Goal: Task Accomplishment & Management: Manage account settings

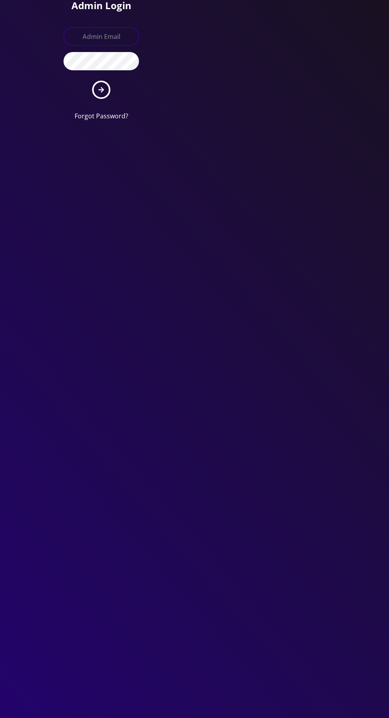
type input "[EMAIL_ADDRESS][DOMAIN_NAME]"
click at [92, 81] on button "submit" at bounding box center [101, 90] width 18 height 18
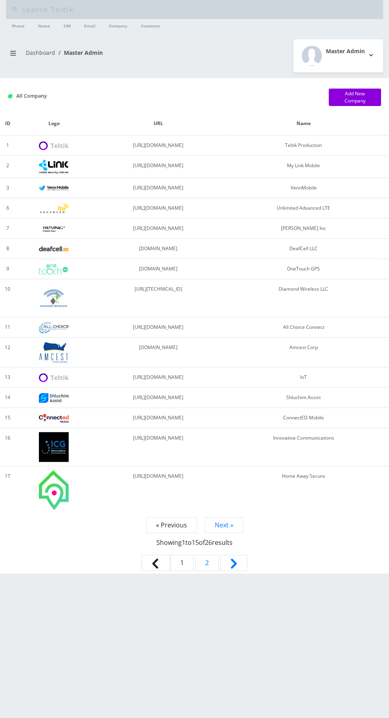
type input "Andy l"
click at [10, 55] on icon "breadcrumb" at bounding box center [13, 53] width 6 height 5
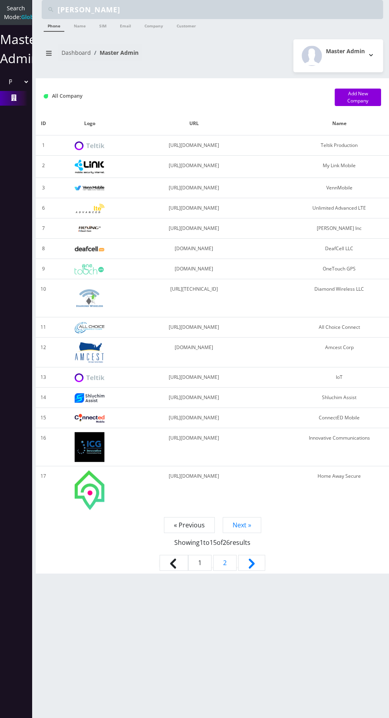
click at [9, 89] on select "Please select a Company Teltik Production My Link Mobile VennMobile Unlimited A…" at bounding box center [15, 81] width 27 height 15
select select "1"
click at [2, 83] on select "Please select a Company Teltik Production My Link Mobile VennMobile Unlimited A…" at bounding box center [15, 81] width 27 height 15
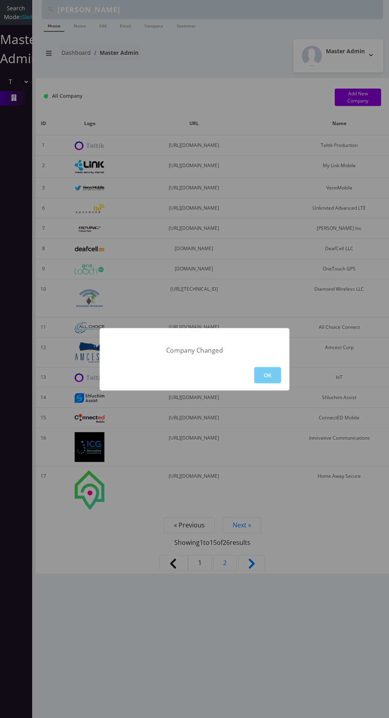
click at [267, 373] on button "OK" at bounding box center [267, 375] width 27 height 16
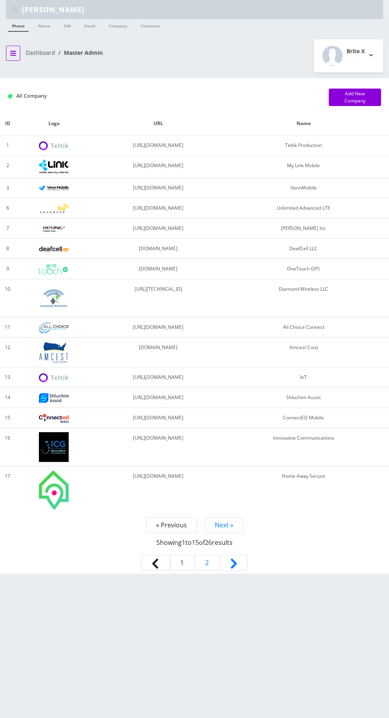
click at [11, 48] on button "breadcrumb" at bounding box center [13, 53] width 14 height 15
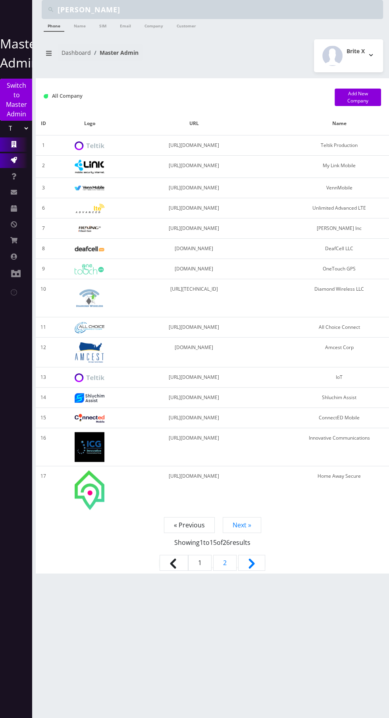
click at [13, 160] on icon at bounding box center [14, 160] width 6 height 6
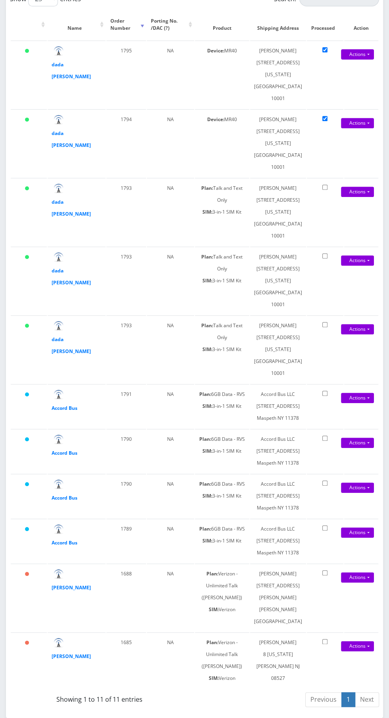
scroll to position [338, 0]
click at [67, 336] on strong "dada [PERSON_NAME]" at bounding box center [71, 345] width 39 height 19
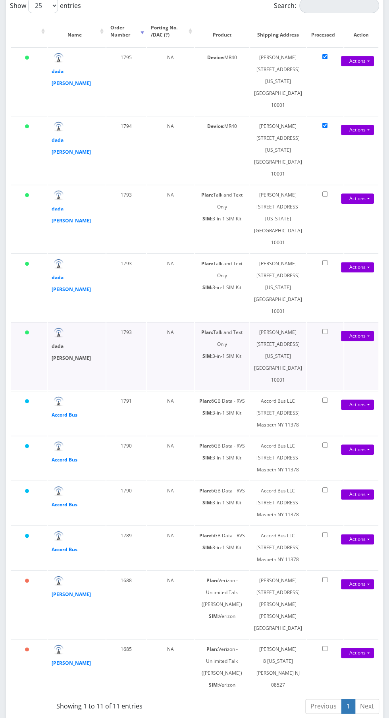
scroll to position [183, 0]
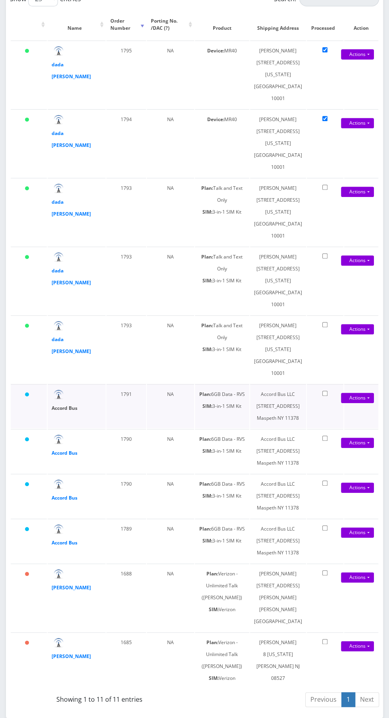
click at [58, 411] on strong "Accord Bus" at bounding box center [65, 408] width 26 height 7
click at [59, 355] on strong "dada sada" at bounding box center [71, 345] width 39 height 19
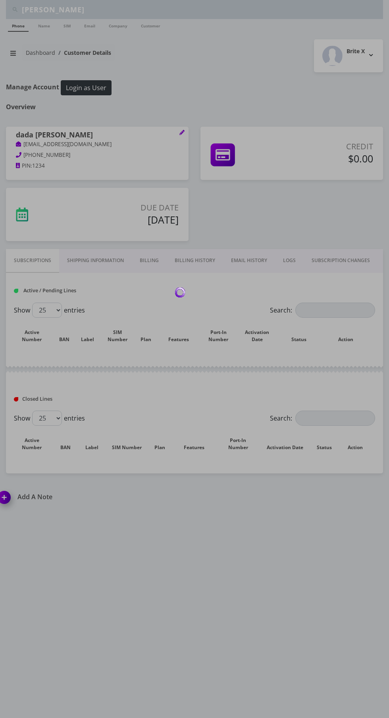
click at [61, 215] on div at bounding box center [194, 359] width 389 height 718
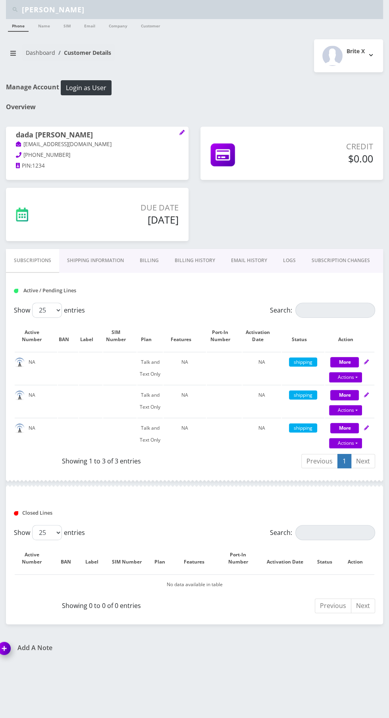
click at [190, 260] on link "Billing History" at bounding box center [195, 260] width 56 height 23
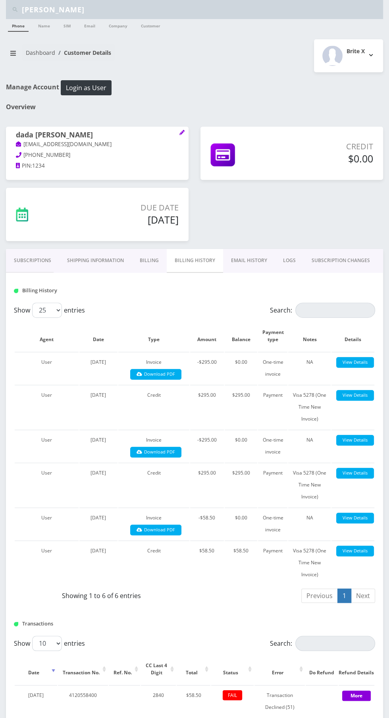
click at [25, 260] on link "Subscriptions" at bounding box center [32, 260] width 53 height 23
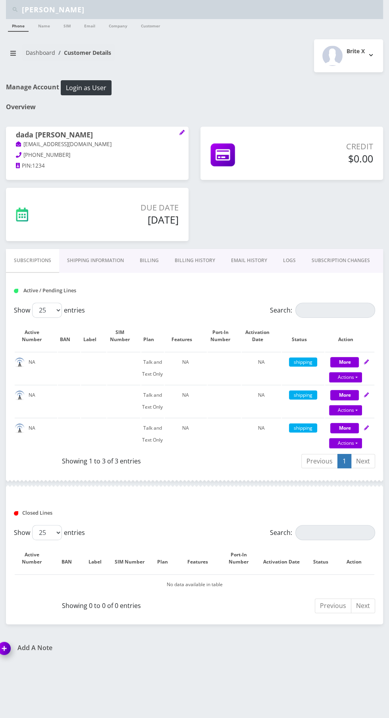
click at [187, 261] on link "Billing History" at bounding box center [195, 260] width 56 height 23
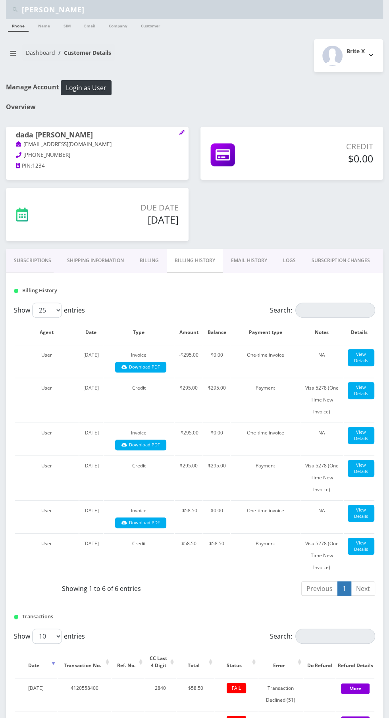
click at [24, 261] on link "Subscriptions" at bounding box center [32, 260] width 53 height 23
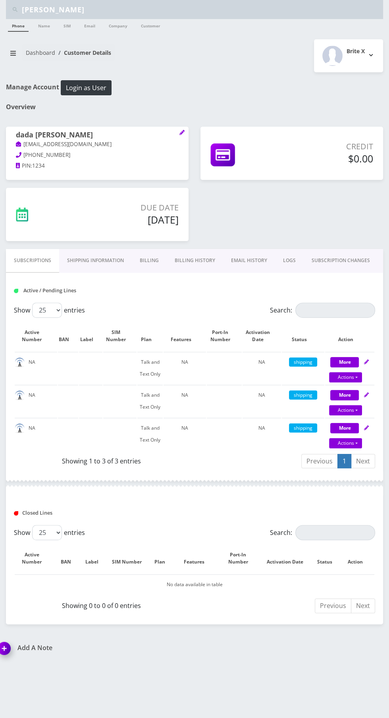
click at [189, 251] on link "Billing History" at bounding box center [195, 260] width 56 height 23
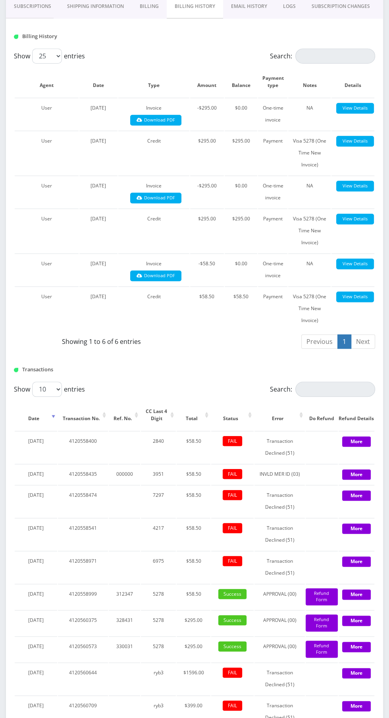
scroll to position [308, 0]
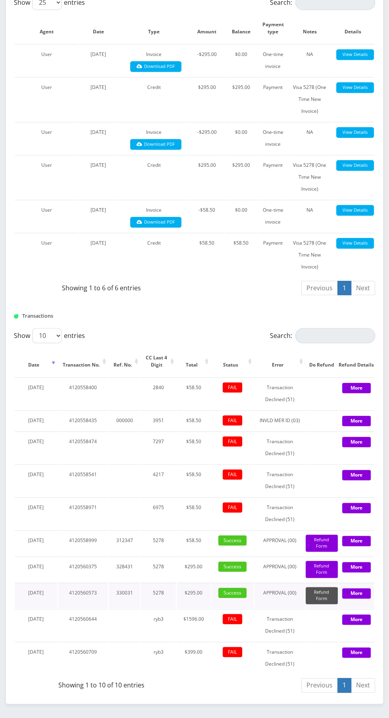
click at [330, 604] on button "Refund Form" at bounding box center [322, 595] width 32 height 17
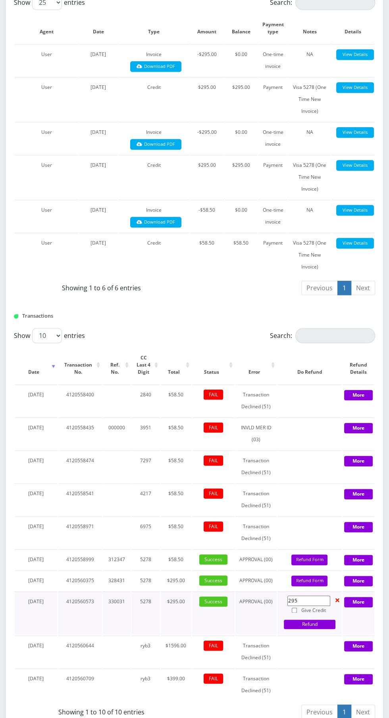
click at [0, 0] on input "295" at bounding box center [0, 0] width 0 height 0
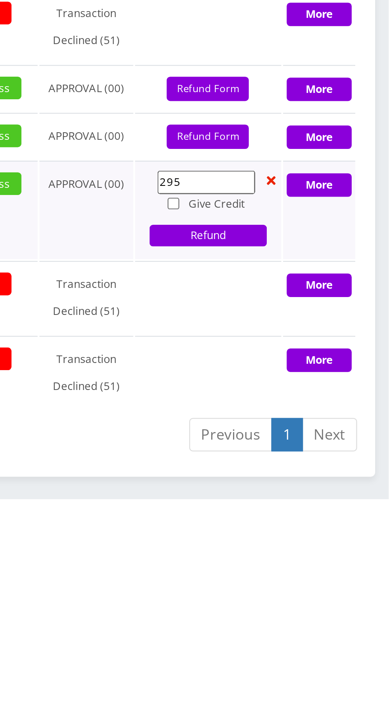
click at [0, 0] on label "Give Credit" at bounding box center [0, 0] width 0 height 0
click at [0, 0] on input "Give Credit" at bounding box center [0, 0] width 0 height 0
checkbox input "true"
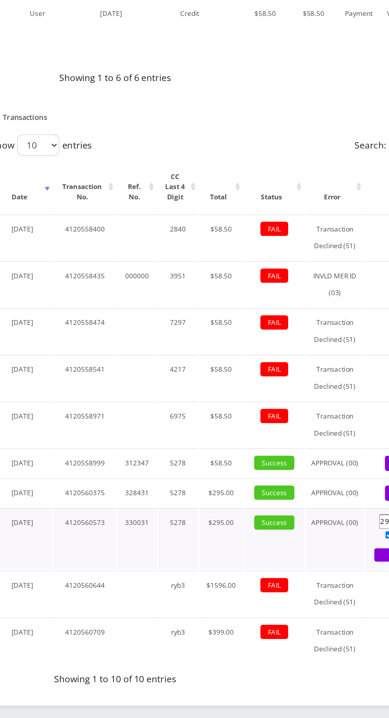
scroll to position [329, 0]
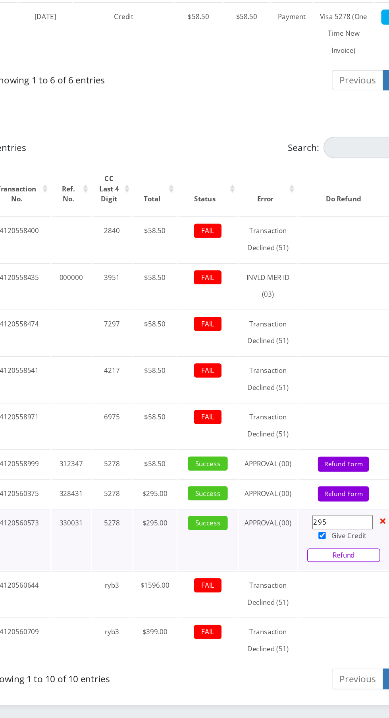
click at [317, 608] on link "Refund" at bounding box center [310, 603] width 52 height 10
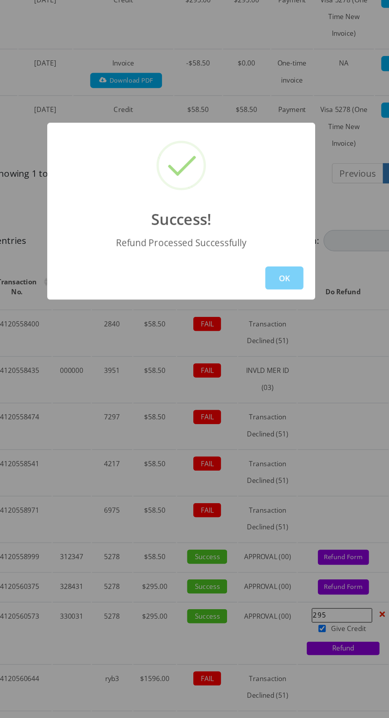
click at [263, 410] on button "OK" at bounding box center [267, 406] width 27 height 16
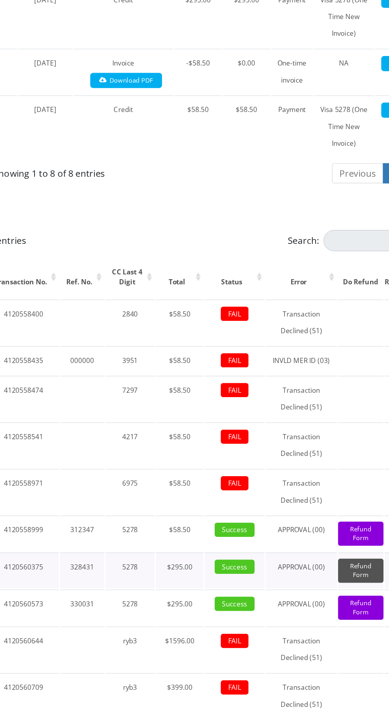
click at [316, 622] on button "Refund Form" at bounding box center [322, 613] width 32 height 17
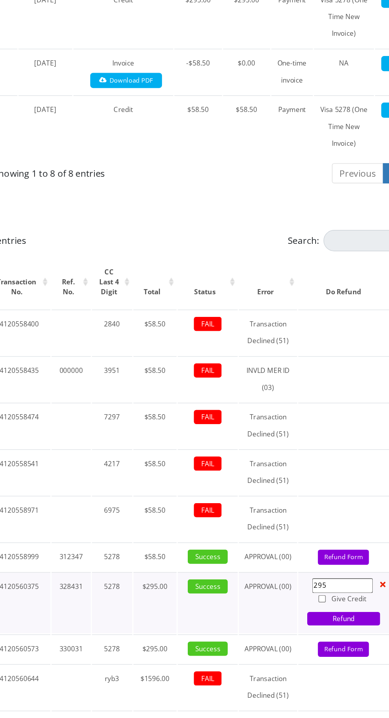
click at [297, 636] on input "Give Credit" at bounding box center [294, 633] width 5 height 5
checkbox input "true"
click at [305, 653] on link "Refund" at bounding box center [310, 648] width 52 height 10
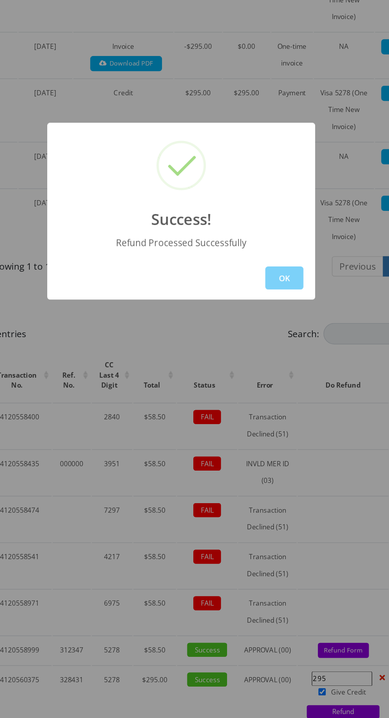
click at [319, 584] on div "Success! Refund Processed Successfully OK" at bounding box center [194, 359] width 389 height 718
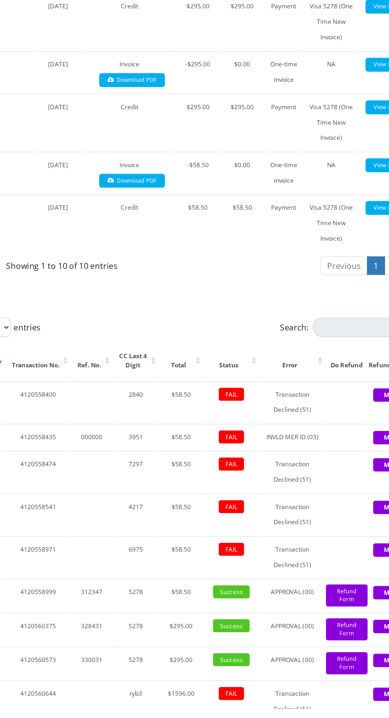
scroll to position [355, 0]
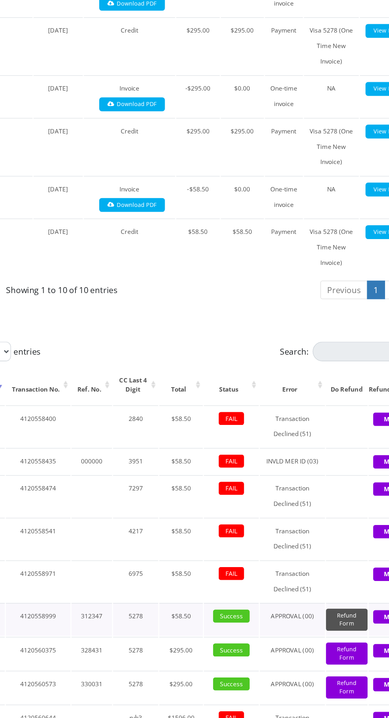
click at [326, 635] on button "Refund Form" at bounding box center [322, 628] width 32 height 17
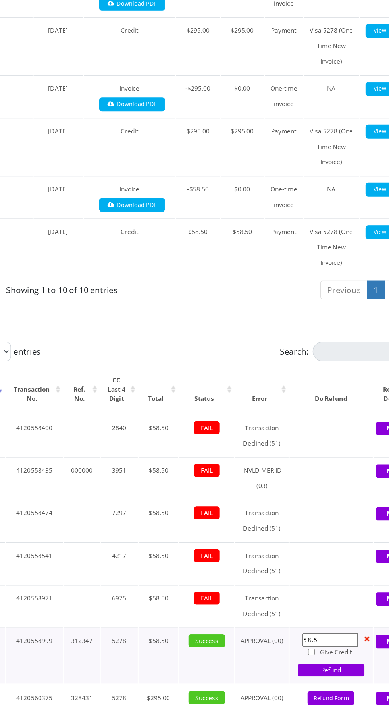
click at [297, 651] on input "Give Credit" at bounding box center [294, 653] width 5 height 5
checkbox input "true"
click at [311, 666] on link "Refund" at bounding box center [310, 667] width 52 height 10
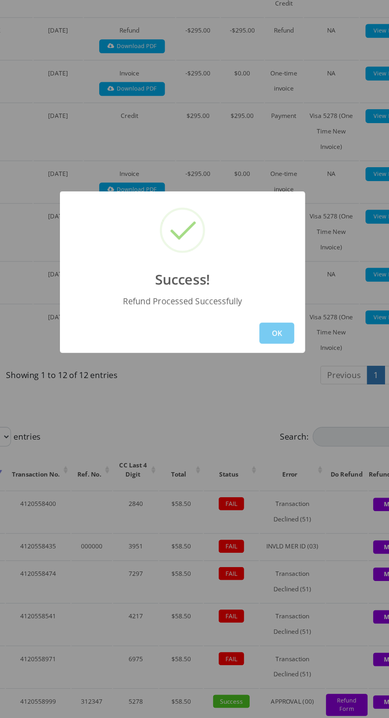
click at [263, 415] on button "OK" at bounding box center [267, 406] width 27 height 16
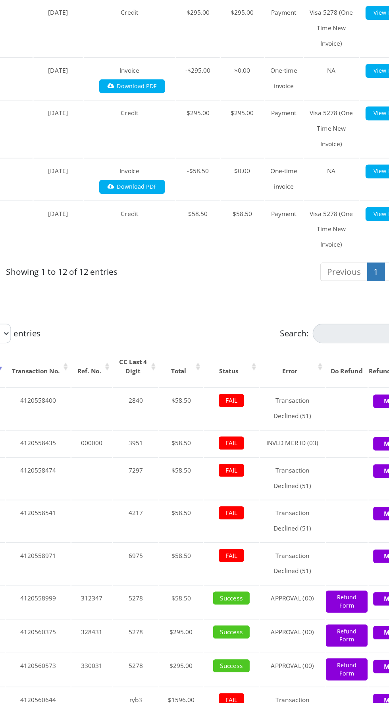
scroll to position [415, 0]
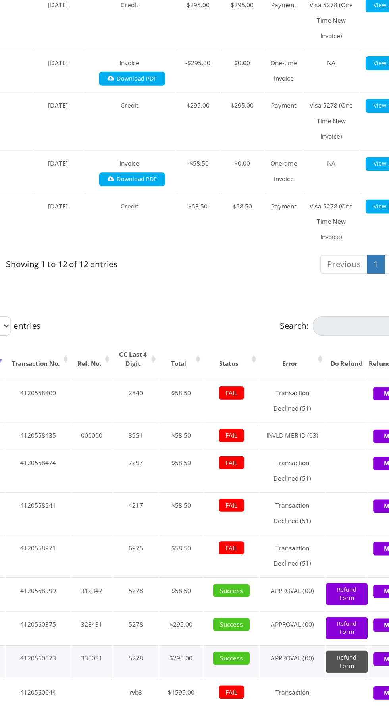
click at [323, 695] on button "Refund Form" at bounding box center [322, 686] width 32 height 17
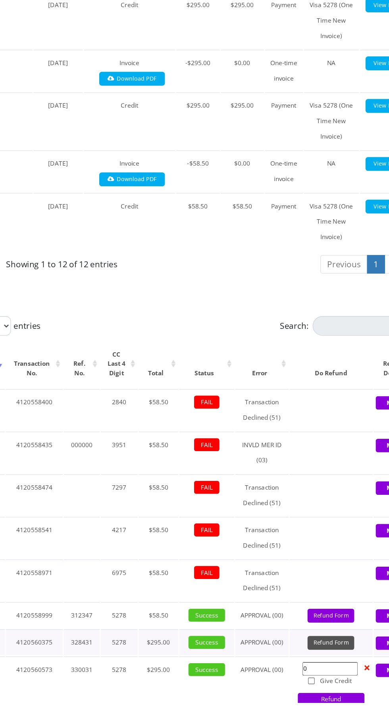
click at [314, 677] on button "Refund Form" at bounding box center [310, 671] width 36 height 11
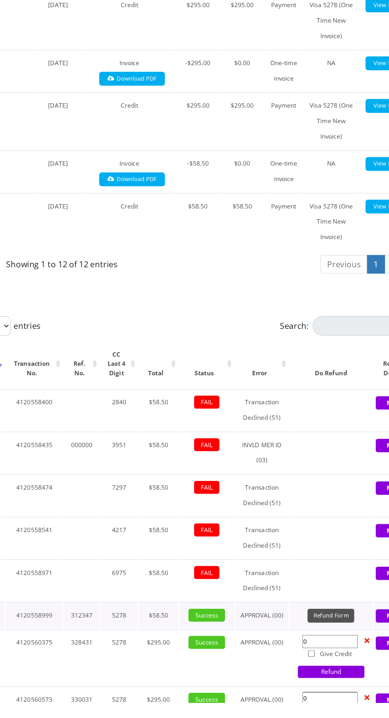
click at [317, 647] on button "Refund Form" at bounding box center [310, 650] width 36 height 11
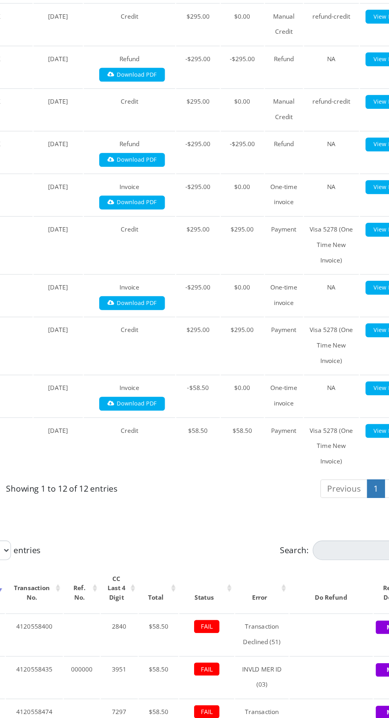
scroll to position [0, 0]
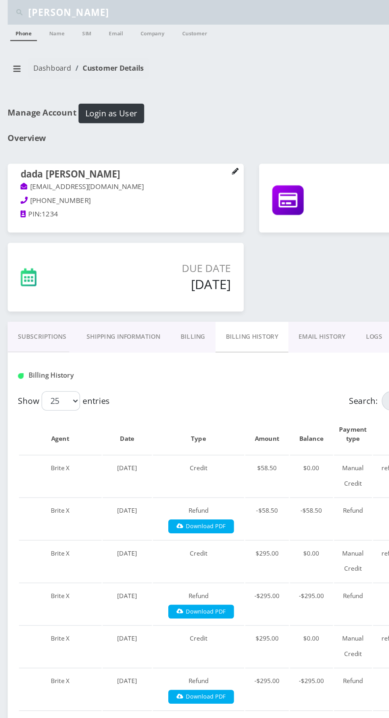
click at [182, 130] on icon at bounding box center [183, 133] width 6 height 6
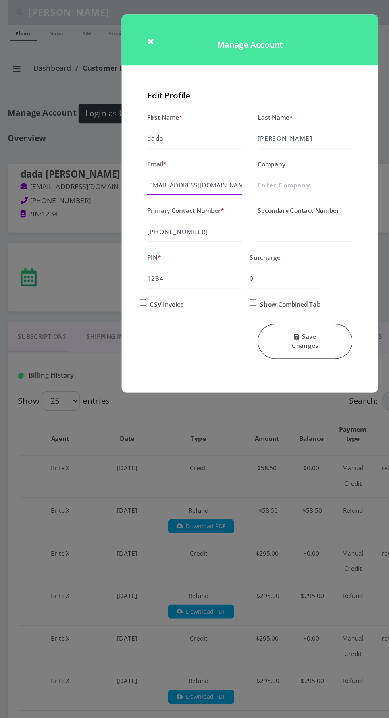
click at [122, 141] on input "sesame-tux-perjury@duck.com" at bounding box center [150, 143] width 73 height 15
click at [181, 143] on input "changedsesame-tux-perjury@duck.com" at bounding box center [150, 143] width 73 height 15
type input "changedsesame-tux-perjury@changedduck.com"
click at [247, 262] on button "Save Changes" at bounding box center [235, 264] width 73 height 27
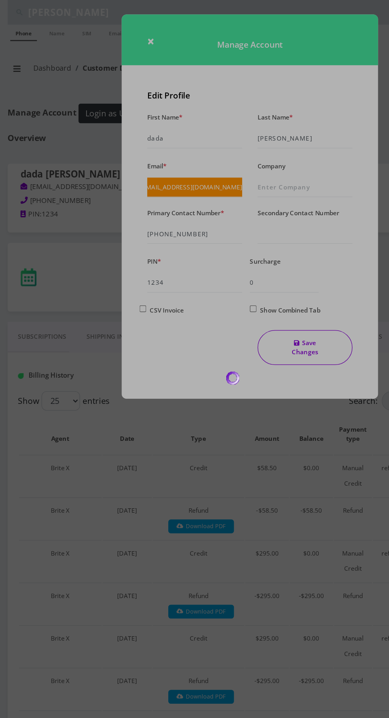
scroll to position [0, 0]
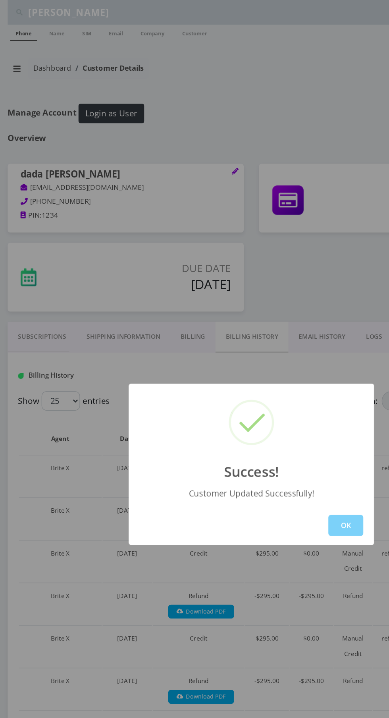
click at [8, 50] on div "Success! Customer Updated Successfully! OK" at bounding box center [194, 359] width 389 height 718
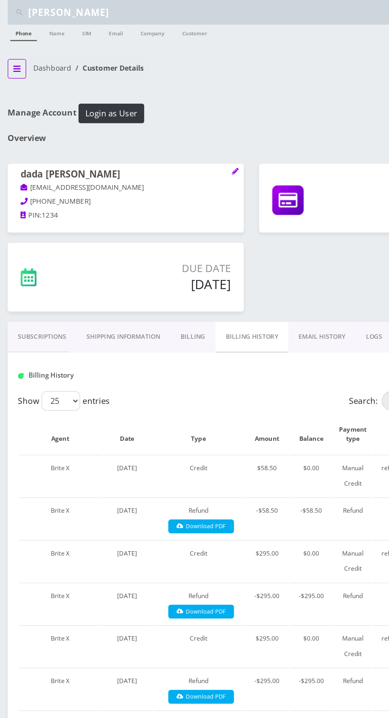
click at [13, 52] on icon "breadcrumb" at bounding box center [13, 53] width 6 height 5
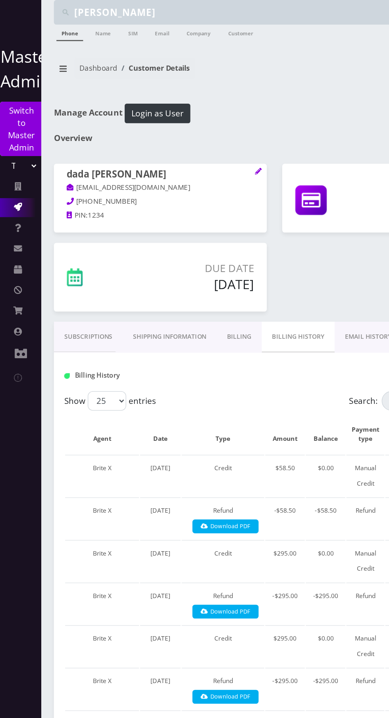
click at [15, 158] on icon at bounding box center [14, 160] width 6 height 6
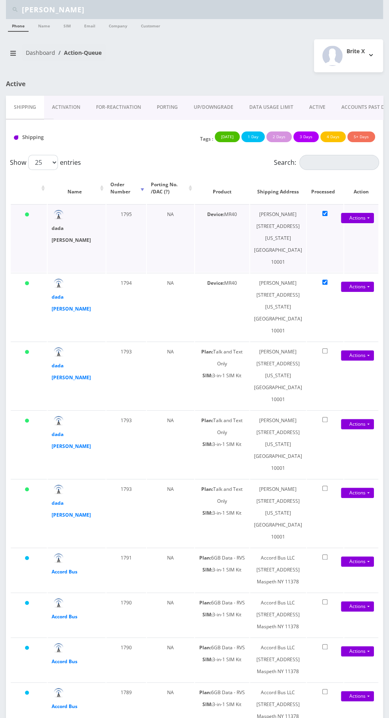
click at [56, 225] on strong "dada [PERSON_NAME]" at bounding box center [71, 234] width 39 height 19
click at [359, 223] on link "Actions" at bounding box center [357, 218] width 33 height 10
click at [338, 525] on link "Close" at bounding box center [355, 520] width 64 height 12
type input "08/20/2025"
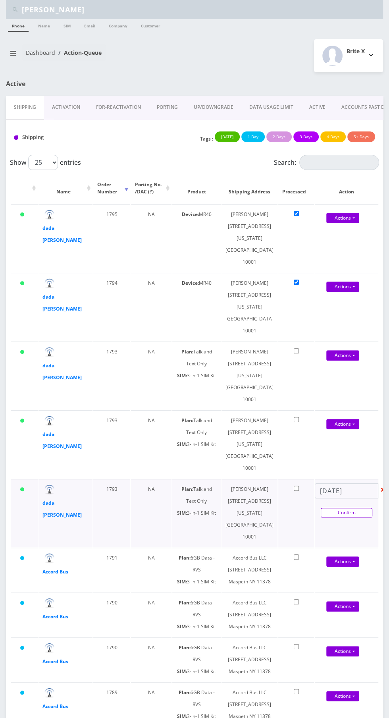
click at [354, 518] on link "Confirm" at bounding box center [347, 513] width 52 height 10
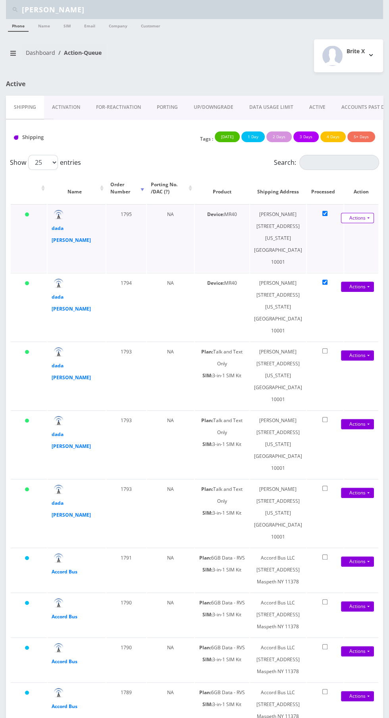
click at [357, 217] on link "Actions" at bounding box center [357, 218] width 33 height 10
click at [334, 247] on link "Close" at bounding box center [355, 245] width 64 height 12
type input "08/20/2025"
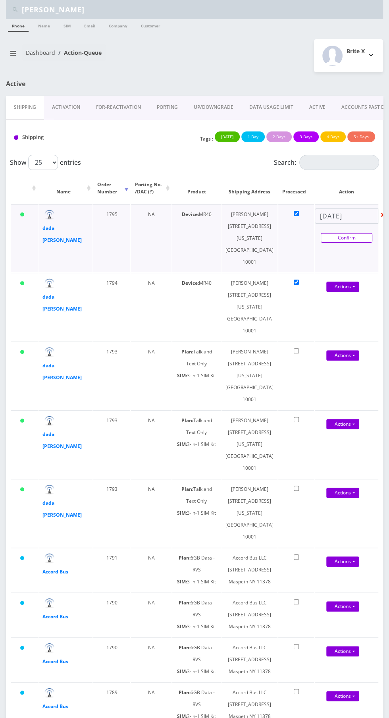
click at [357, 238] on link "Confirm" at bounding box center [347, 238] width 52 height 10
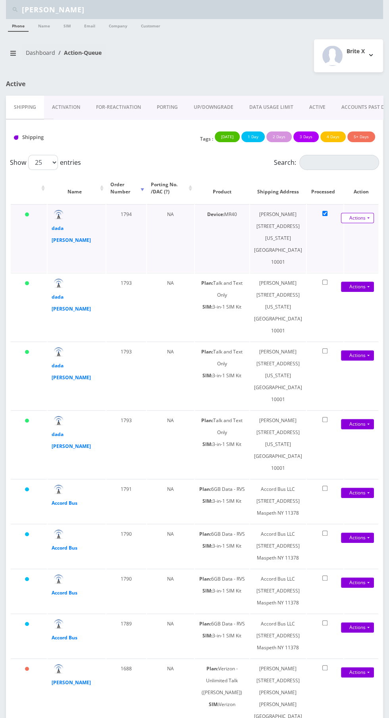
click at [353, 221] on link "Actions" at bounding box center [357, 218] width 33 height 10
click at [0, 0] on link "Actions" at bounding box center [0, 0] width 0 height 0
click at [356, 221] on link "Actions" at bounding box center [357, 218] width 33 height 10
click at [348, 246] on link "Close" at bounding box center [355, 245] width 64 height 12
type input "08/20/2025"
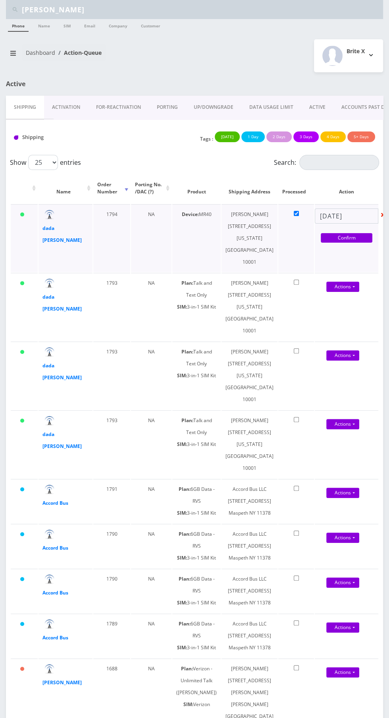
click at [350, 237] on link "Confirm" at bounding box center [347, 238] width 52 height 10
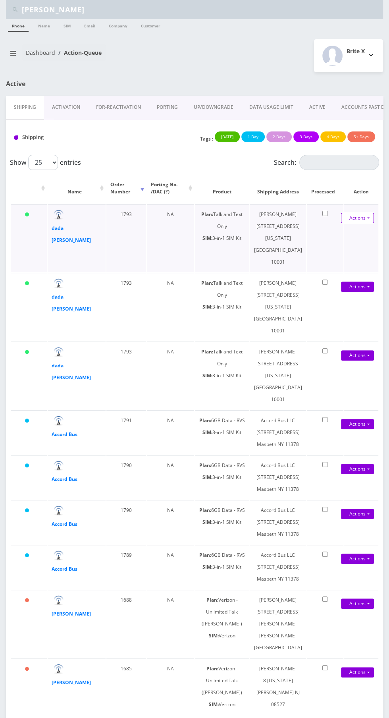
click at [0, 0] on link "Actions" at bounding box center [0, 0] width 0 height 0
click at [342, 249] on link "Close" at bounding box center [355, 245] width 64 height 12
type input "08/20/2025"
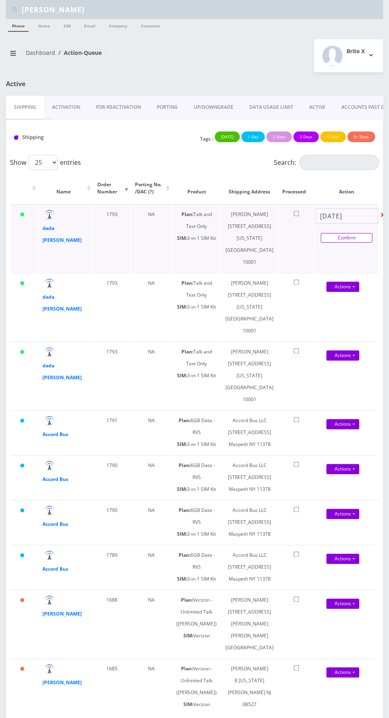
click at [350, 239] on link "Confirm" at bounding box center [347, 238] width 52 height 10
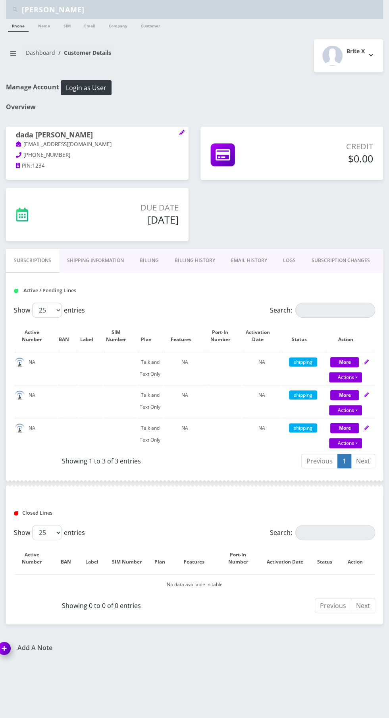
click at [75, 267] on link "Shipping Information" at bounding box center [95, 260] width 73 height 23
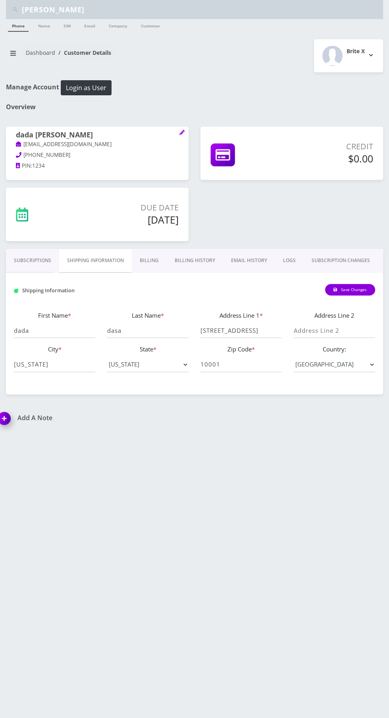
click at [153, 258] on link "Billing" at bounding box center [149, 260] width 35 height 23
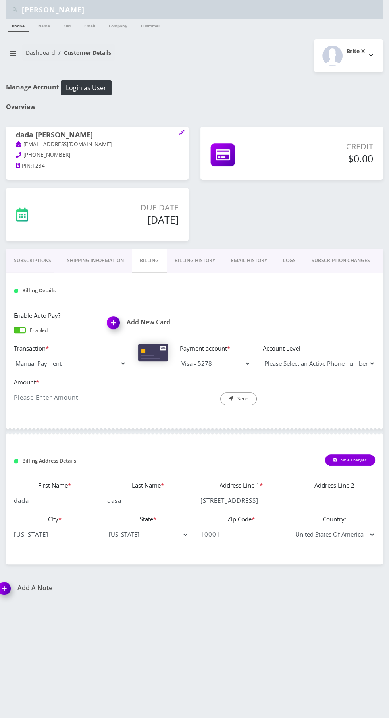
click at [18, 254] on link "Subscriptions" at bounding box center [32, 260] width 53 height 23
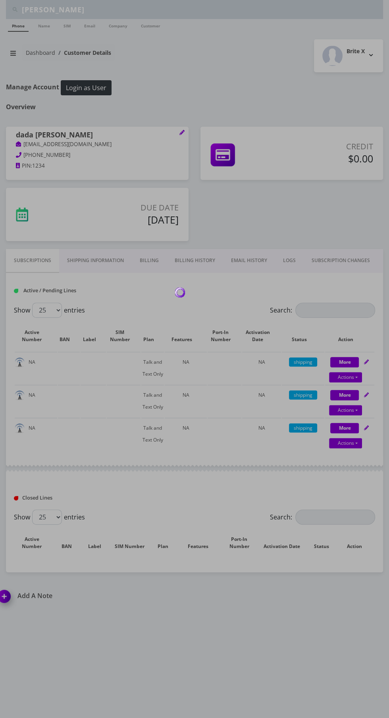
click at [351, 443] on div at bounding box center [194, 359] width 389 height 718
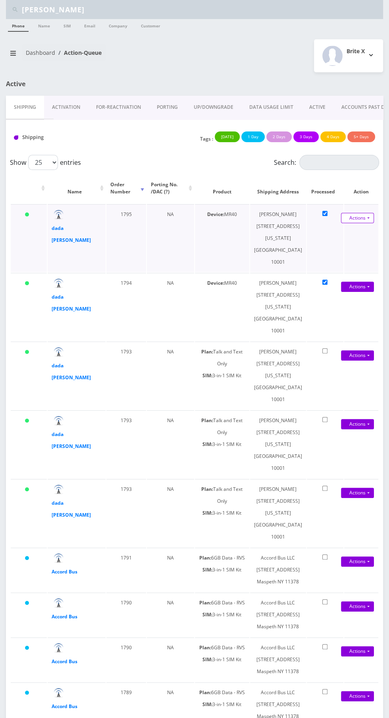
click at [365, 217] on link "Actions" at bounding box center [357, 218] width 33 height 10
click at [334, 246] on link "Close" at bounding box center [355, 245] width 64 height 12
type input "08/20/2025"
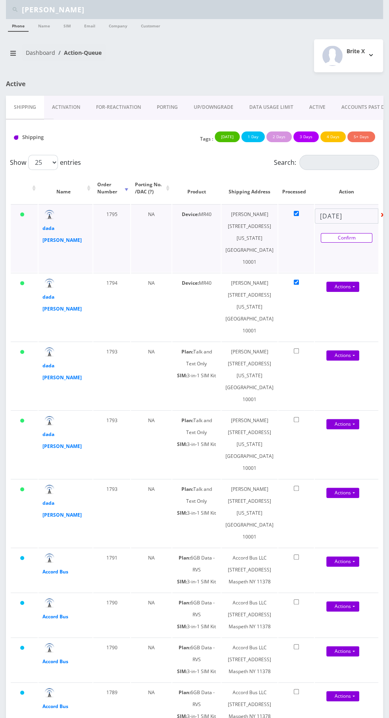
click at [358, 238] on link "Confirm" at bounding box center [347, 238] width 52 height 10
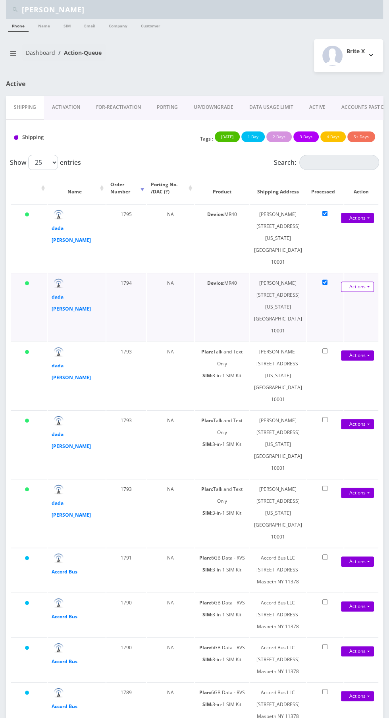
click at [360, 292] on link "Actions" at bounding box center [357, 287] width 33 height 10
click at [338, 319] on link "Close" at bounding box center [355, 313] width 64 height 12
type input "08/20/2025"
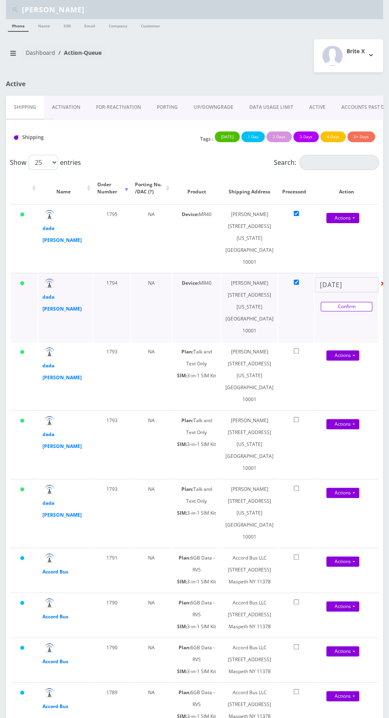
click at [353, 311] on link "Confirm" at bounding box center [347, 307] width 52 height 10
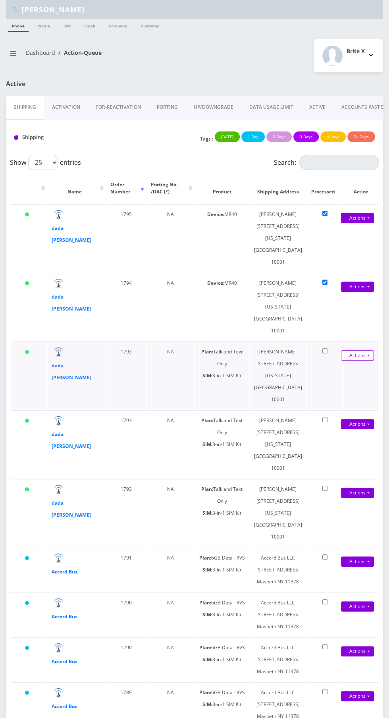
click at [361, 223] on link "Actions" at bounding box center [357, 218] width 33 height 10
click at [336, 388] on link "Close" at bounding box center [355, 382] width 64 height 12
type input "08/20/2025"
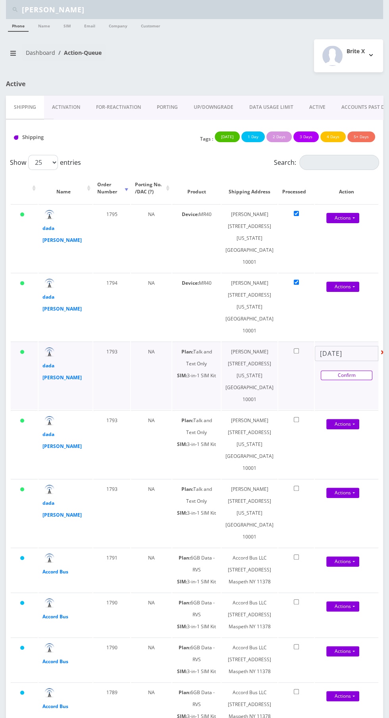
click at [351, 380] on link "Confirm" at bounding box center [347, 376] width 52 height 10
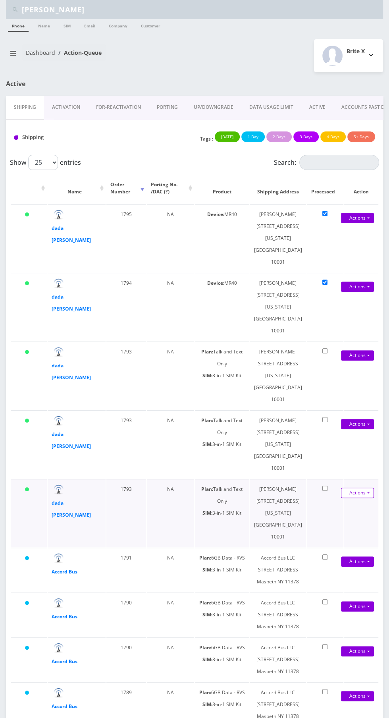
click at [365, 223] on link "Actions" at bounding box center [357, 218] width 33 height 10
click at [338, 525] on link "Close" at bounding box center [355, 520] width 64 height 12
type input "[DATE]"
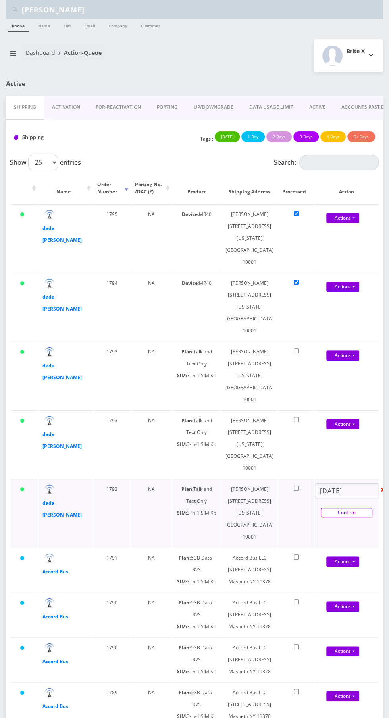
click at [356, 518] on link "Confirm" at bounding box center [347, 513] width 52 height 10
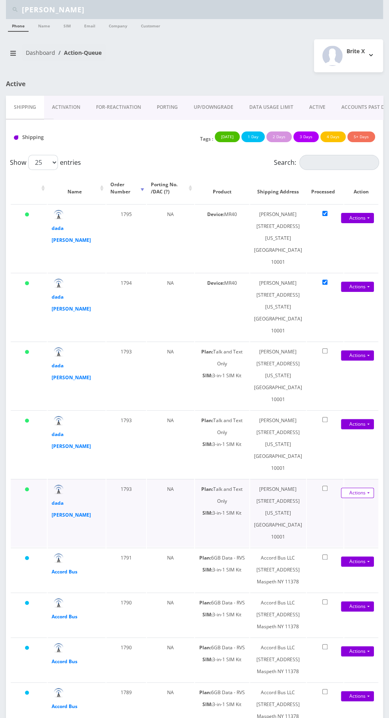
click at [354, 223] on link "Actions" at bounding box center [357, 218] width 33 height 10
click at [331, 525] on link "Close" at bounding box center [355, 520] width 64 height 12
type input "08/20/2025"
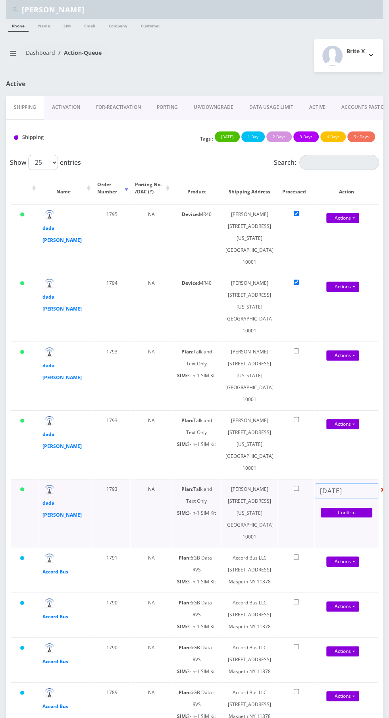
click at [356, 498] on input "08/20/2025" at bounding box center [347, 490] width 64 height 15
click at [329, 498] on td "19" at bounding box center [328, 499] width 11 height 11
click at [337, 547] on td "Actions Shipped Close 08/20/2025 Confirm" at bounding box center [347, 513] width 64 height 68
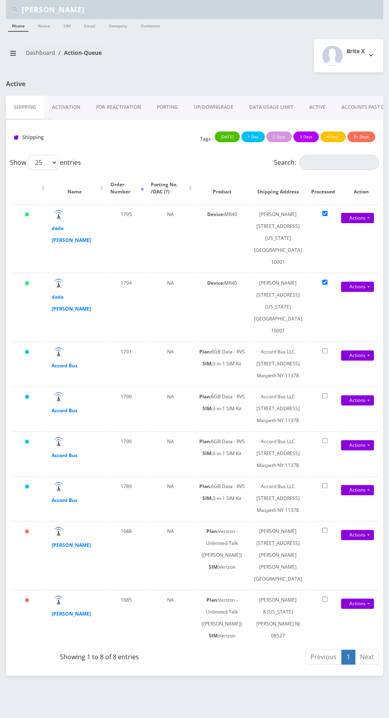
click at [60, 9] on input "[PERSON_NAME]" at bounding box center [201, 9] width 359 height 15
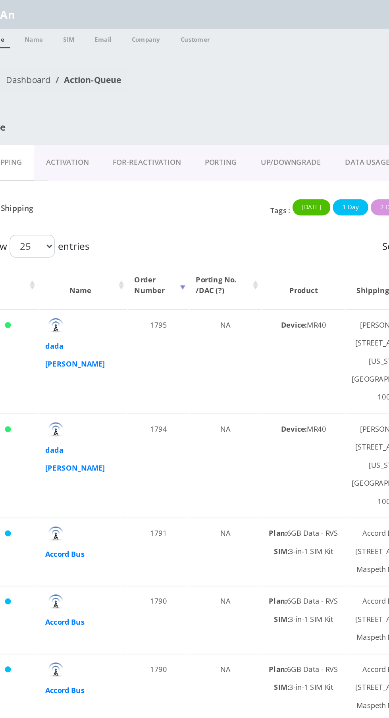
type input "A"
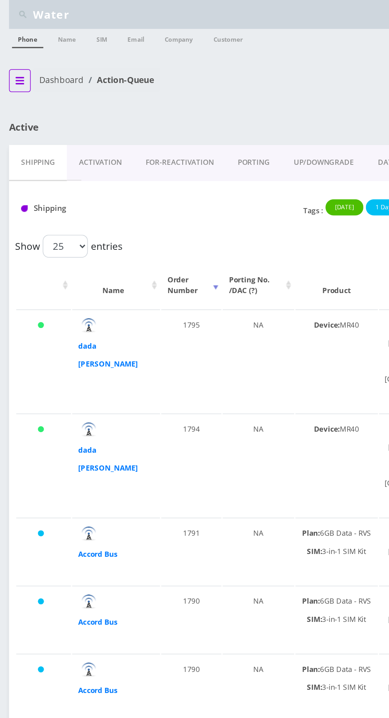
type input "Water"
click at [13, 47] on button "breadcrumb" at bounding box center [13, 53] width 14 height 15
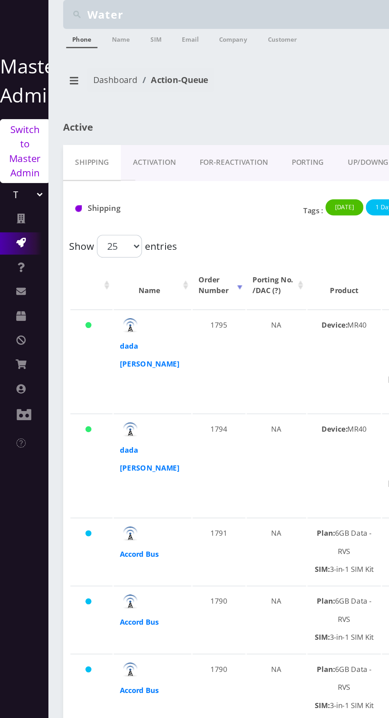
click at [14, 115] on link "Switch to Master Admin" at bounding box center [16, 100] width 33 height 42
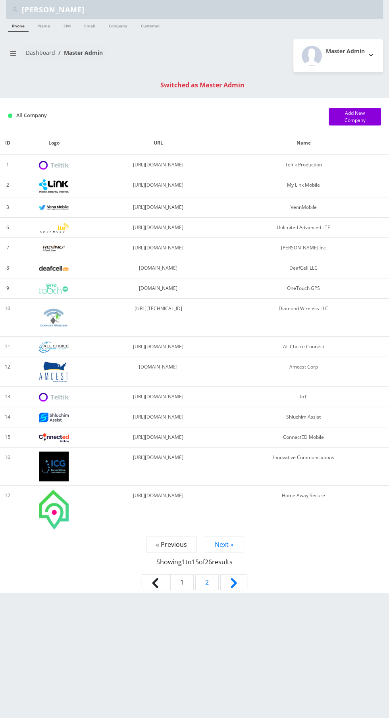
click at [75, 13] on input "[PERSON_NAME]" at bounding box center [201, 9] width 359 height 15
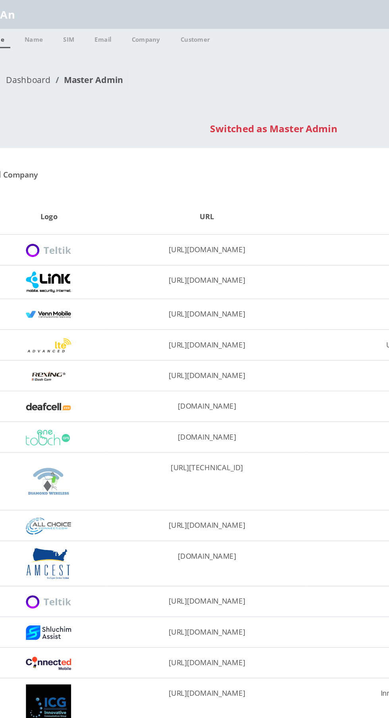
type input "A"
type input "Water"
click at [123, 31] on link "Company" at bounding box center [118, 25] width 27 height 13
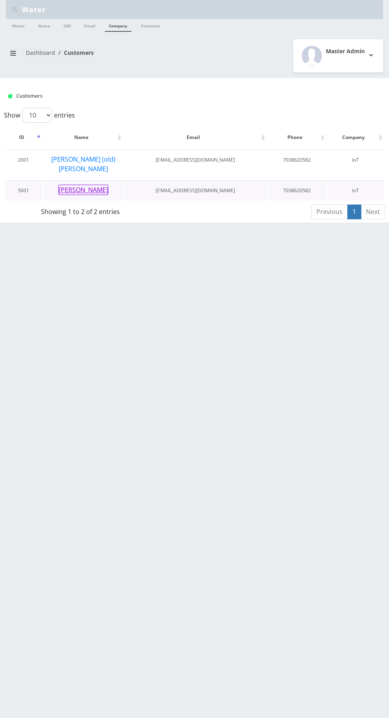
click at [90, 185] on button "[PERSON_NAME]" at bounding box center [83, 190] width 50 height 10
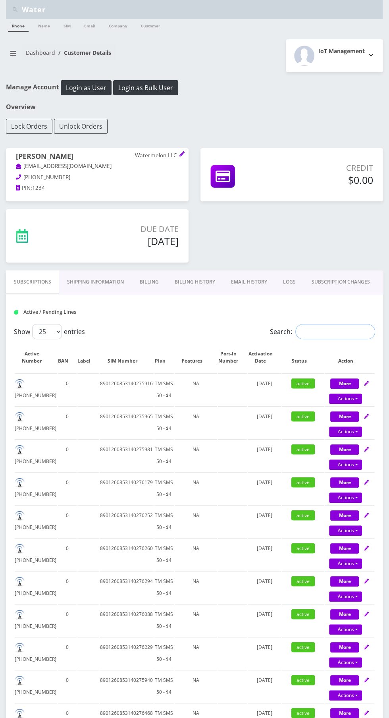
click at [346, 331] on input "Search:" at bounding box center [335, 331] width 80 height 15
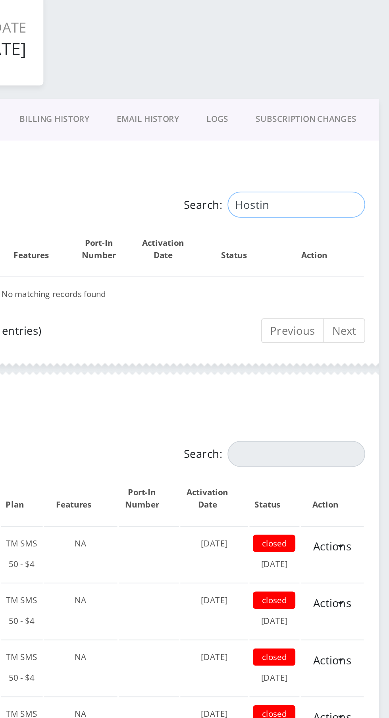
type input "Hosting"
click at [369, 329] on input "Hosting" at bounding box center [335, 331] width 80 height 15
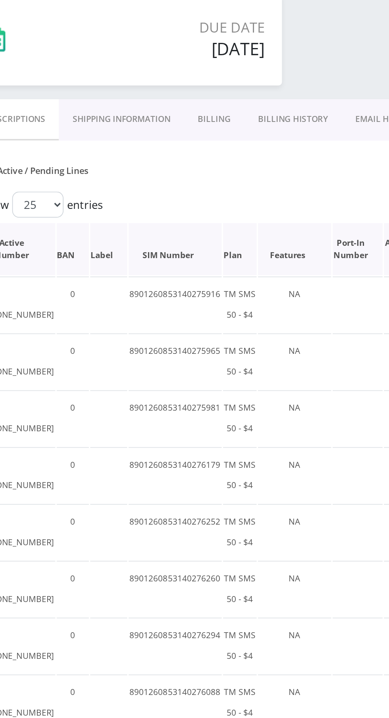
click at [162, 360] on th "Plan" at bounding box center [165, 357] width 20 height 30
click at [164, 361] on th "Plan" at bounding box center [165, 357] width 20 height 30
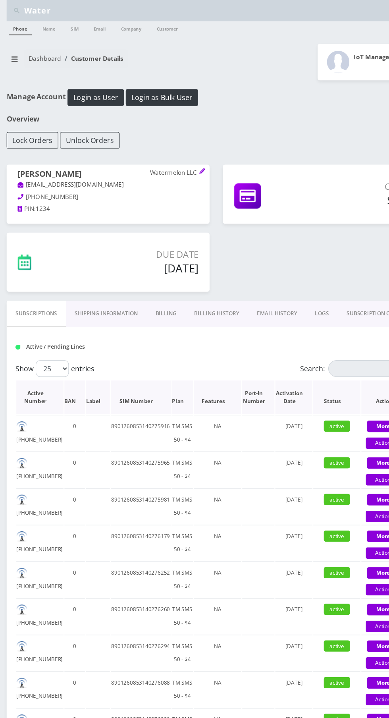
click at [172, 359] on th "Plan" at bounding box center [165, 357] width 20 height 30
click at [160, 367] on th "Plan" at bounding box center [165, 357] width 20 height 30
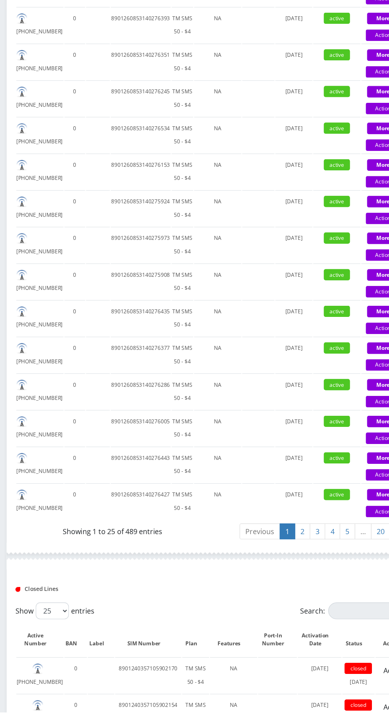
scroll to position [659, 0]
click at [274, 542] on link "2" at bounding box center [272, 549] width 14 height 15
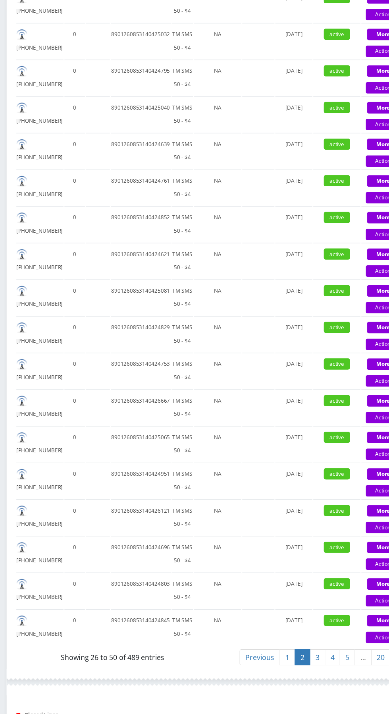
scroll to position [541, 0]
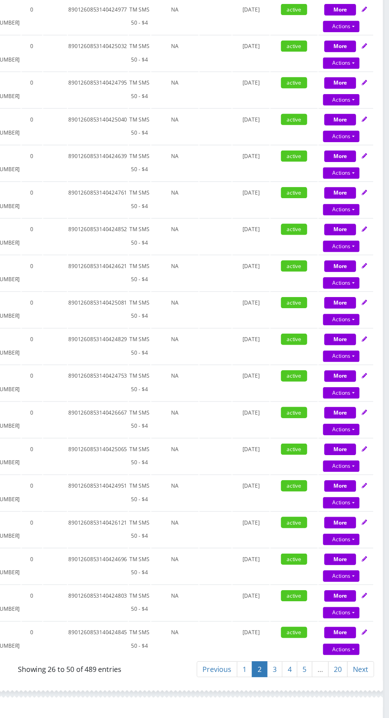
click at [343, 664] on link "20" at bounding box center [342, 667] width 17 height 15
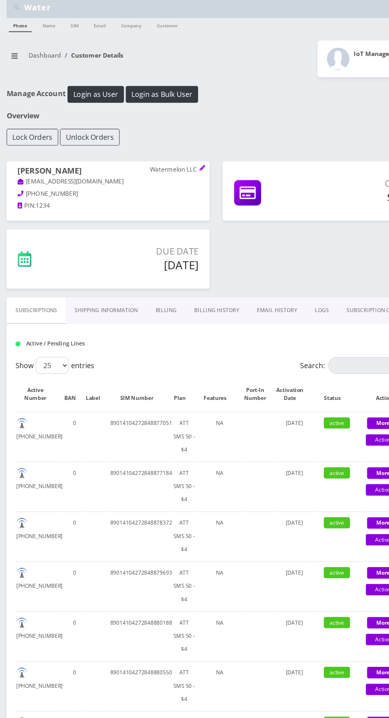
scroll to position [0, 0]
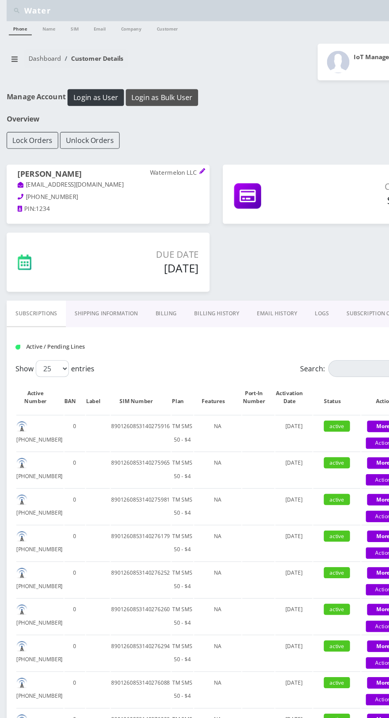
click at [135, 87] on button "Login as Bulk User" at bounding box center [145, 87] width 65 height 15
